Goal: Information Seeking & Learning: Check status

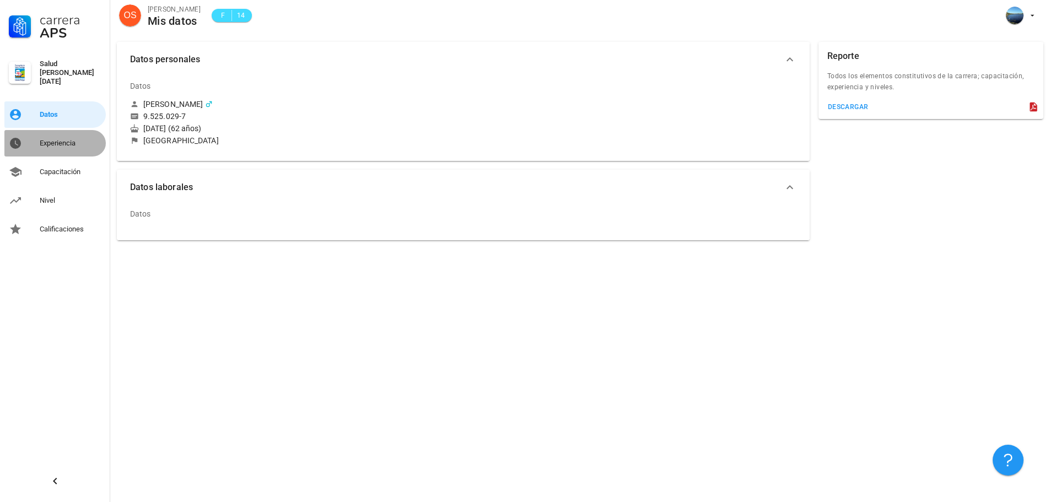
click at [60, 139] on div "Experiencia" at bounding box center [71, 143] width 62 height 9
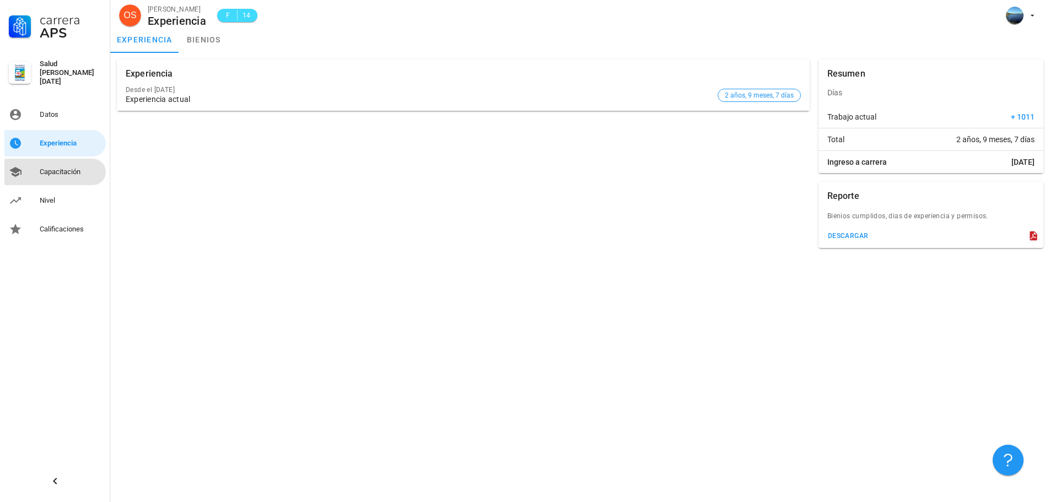
click at [60, 169] on div "Capacitación" at bounding box center [71, 172] width 62 height 9
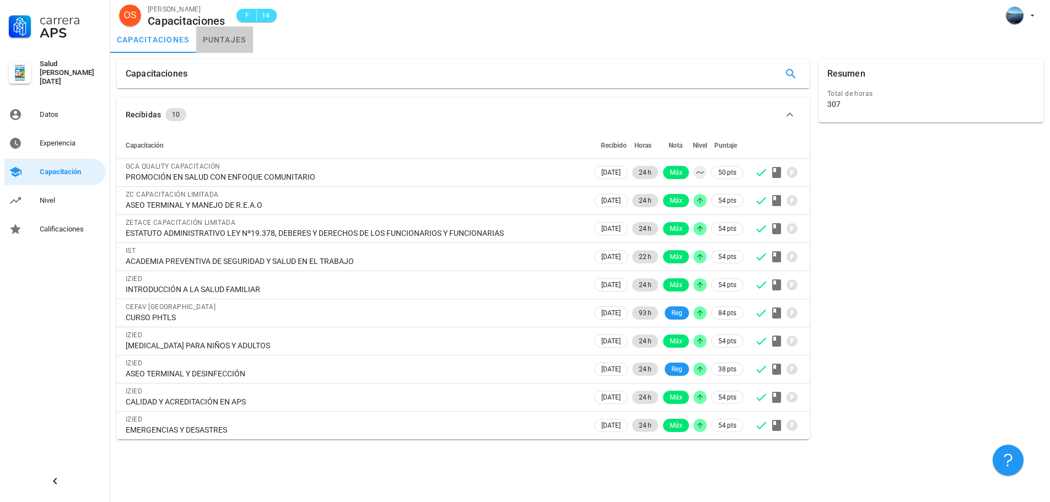
click at [234, 43] on link "puntajes" at bounding box center [224, 39] width 57 height 26
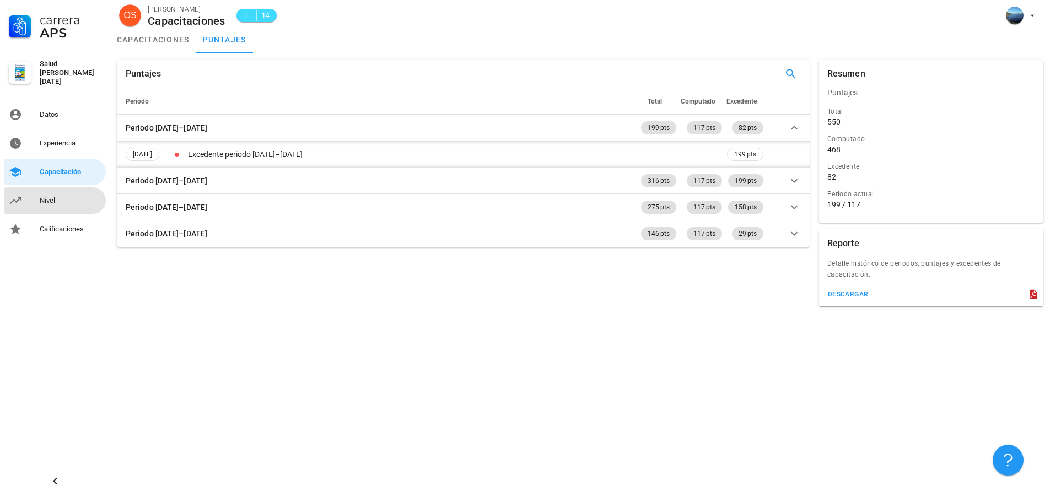
click at [43, 196] on div "Nivel" at bounding box center [71, 200] width 62 height 9
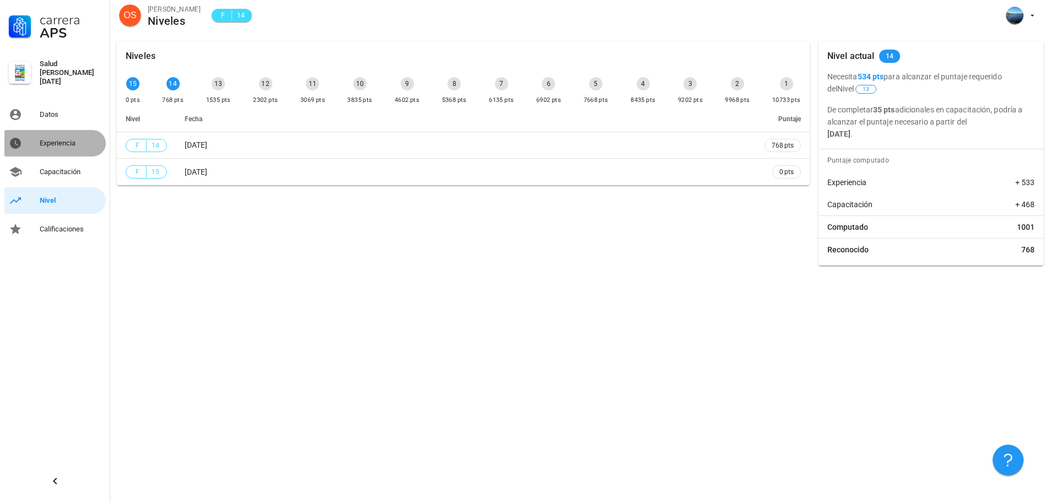
click at [69, 146] on div "Experiencia" at bounding box center [71, 143] width 62 height 18
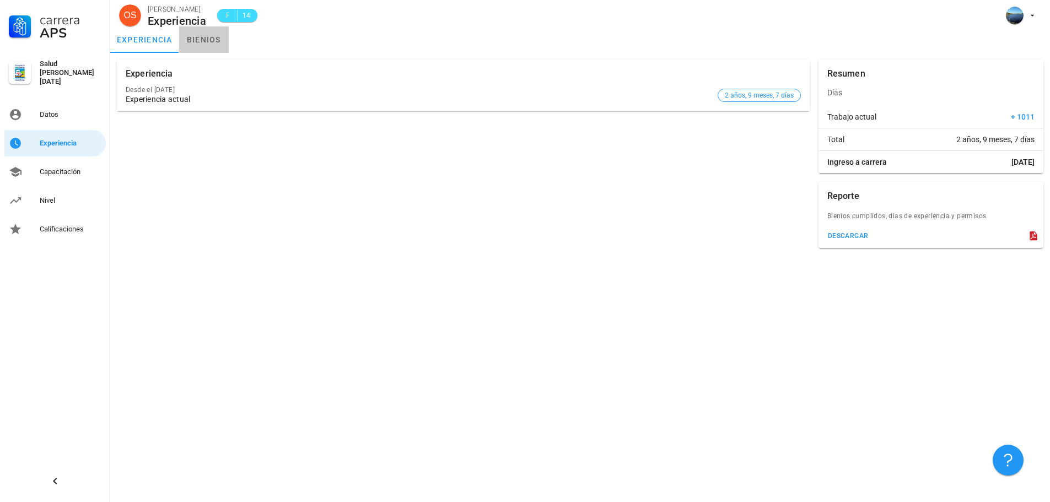
click at [207, 41] on link "bienios" at bounding box center [204, 39] width 50 height 26
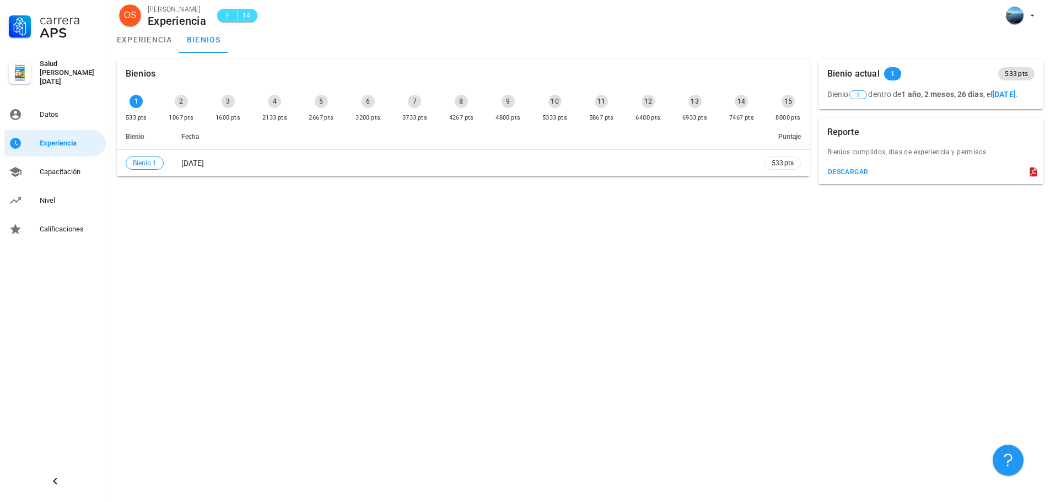
click at [745, 179] on div "Bienios 1 533 pts 2 1067 pts 3 1600 pts 4 2133 pts 5 2667 pts 6 3200 pts 7 3733…" at bounding box center [463, 118] width 702 height 126
